Goal: Transaction & Acquisition: Obtain resource

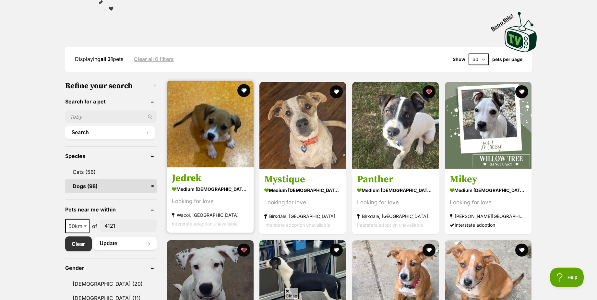
click at [209, 156] on img at bounding box center [210, 124] width 87 height 87
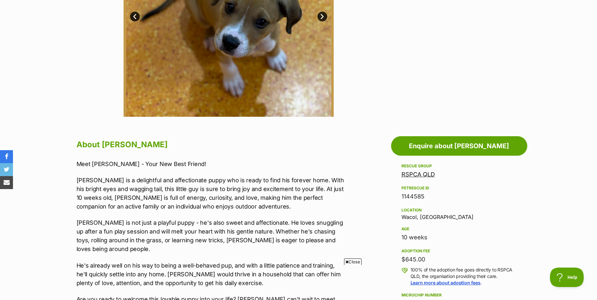
scroll to position [227, 0]
